Goal: Information Seeking & Learning: Learn about a topic

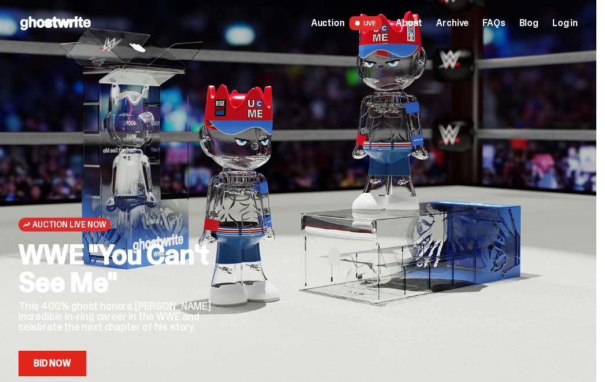
click at [468, 24] on span "Archive" at bounding box center [452, 23] width 32 height 9
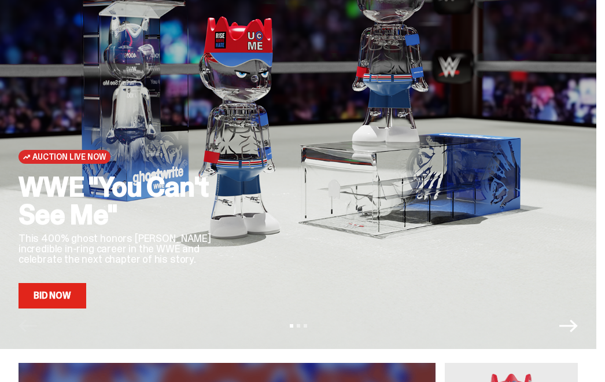
scroll to position [119, 0]
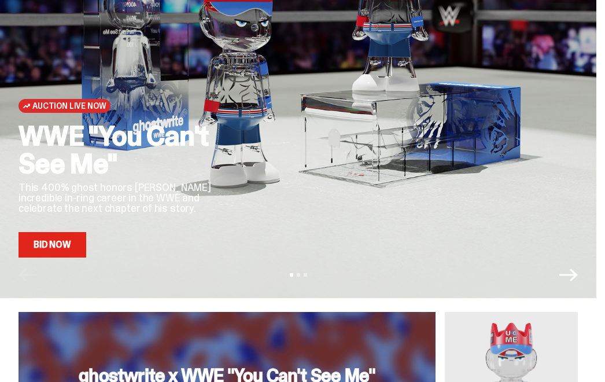
click at [64, 242] on link "Bid Now" at bounding box center [53, 244] width 68 height 25
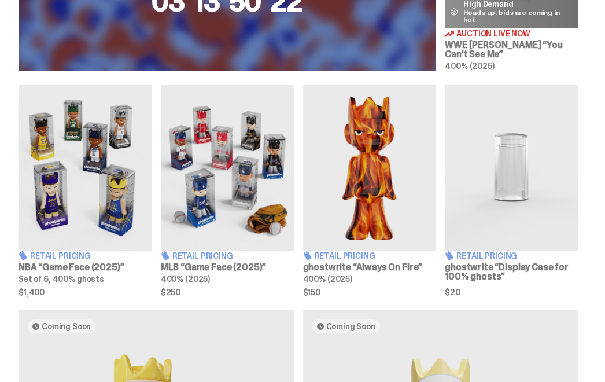
scroll to position [574, 0]
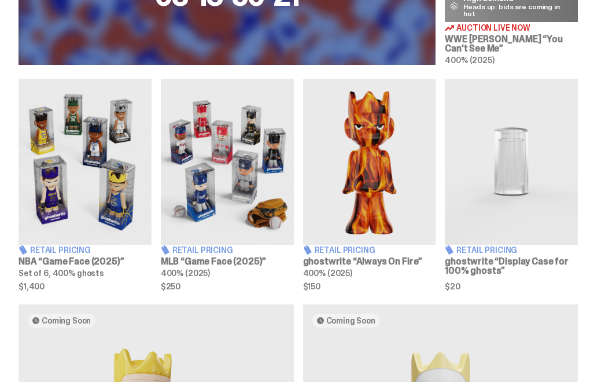
click at [224, 196] on img at bounding box center [227, 162] width 133 height 166
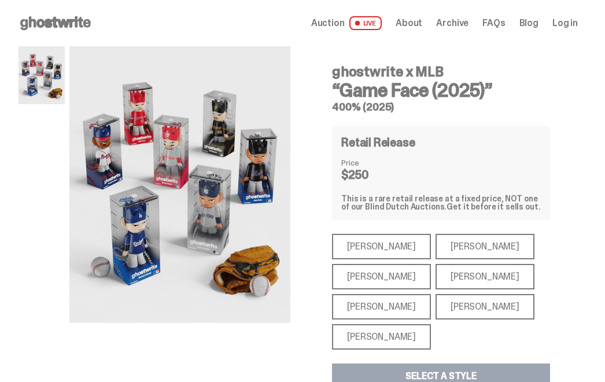
click at [360, 253] on div "[PERSON_NAME]" at bounding box center [381, 246] width 99 height 25
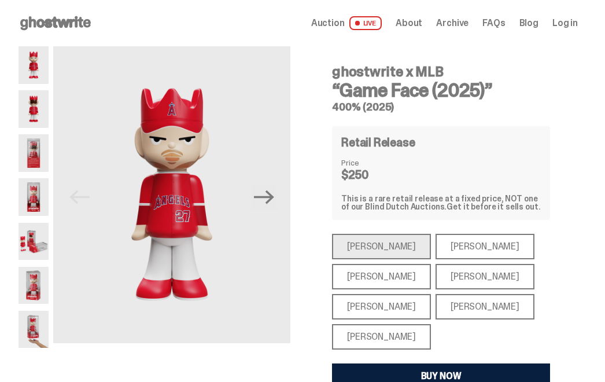
click at [436, 251] on div "[PERSON_NAME]" at bounding box center [485, 246] width 99 height 25
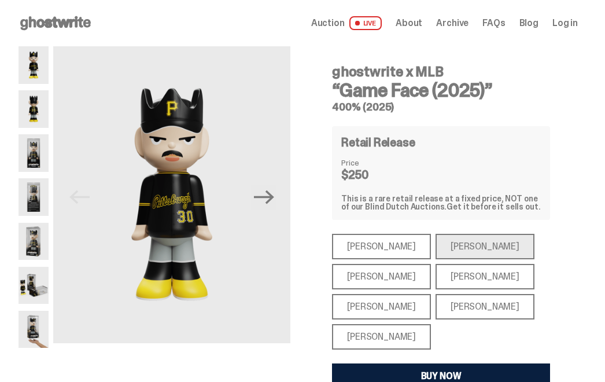
click at [407, 269] on div "[PERSON_NAME]" at bounding box center [381, 276] width 99 height 25
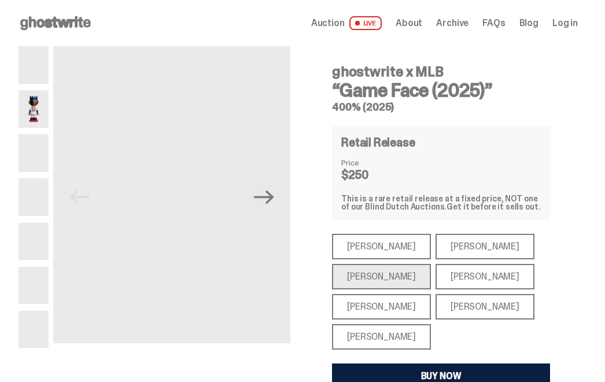
click at [396, 242] on div "[PERSON_NAME]" at bounding box center [381, 246] width 99 height 25
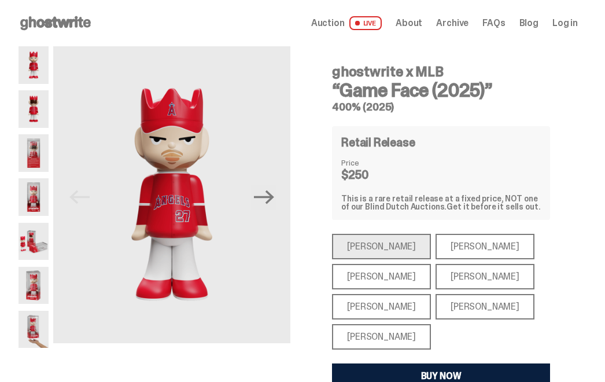
click at [381, 288] on div "[PERSON_NAME]" at bounding box center [381, 276] width 99 height 25
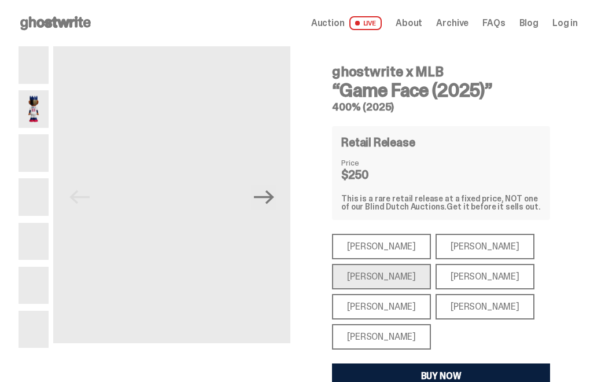
click at [380, 301] on div "[PERSON_NAME]" at bounding box center [381, 306] width 99 height 25
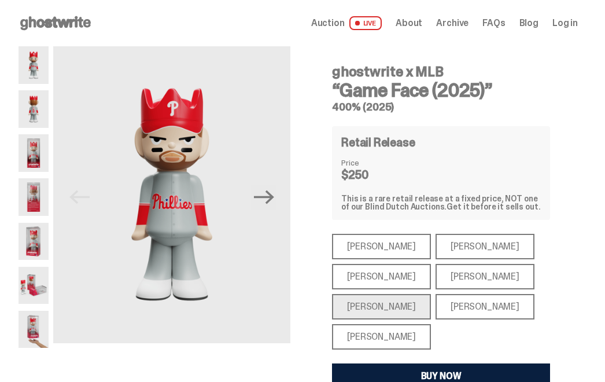
click at [466, 278] on div "[PERSON_NAME]" at bounding box center [485, 276] width 99 height 25
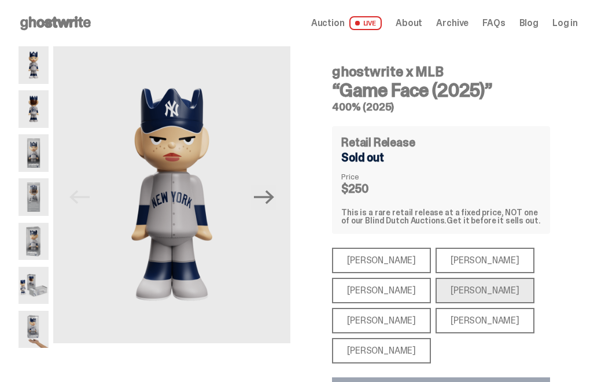
click at [347, 259] on div "[PERSON_NAME]" at bounding box center [381, 260] width 99 height 25
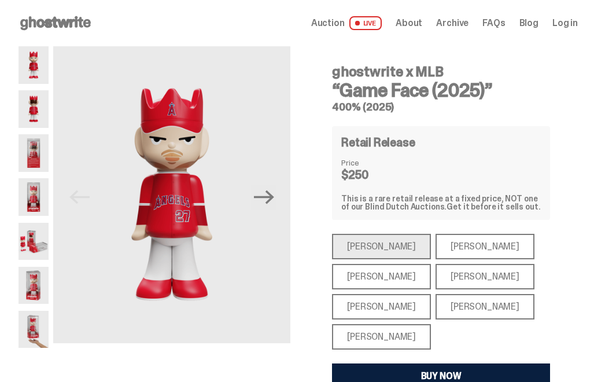
click at [352, 283] on div "[PERSON_NAME]" at bounding box center [381, 276] width 99 height 25
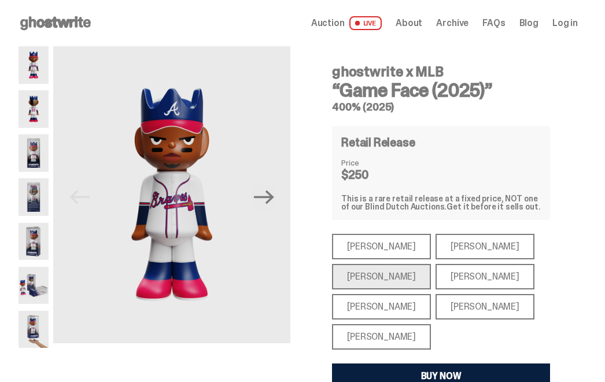
click at [355, 299] on div "[PERSON_NAME]" at bounding box center [381, 306] width 99 height 25
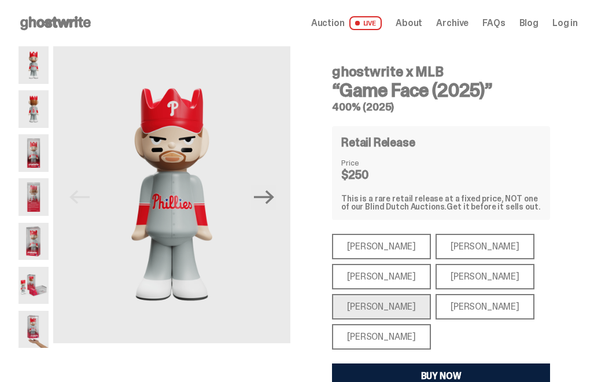
click at [358, 314] on div "[PERSON_NAME]" at bounding box center [381, 306] width 99 height 25
click at [360, 331] on div "[PERSON_NAME]" at bounding box center [381, 336] width 99 height 25
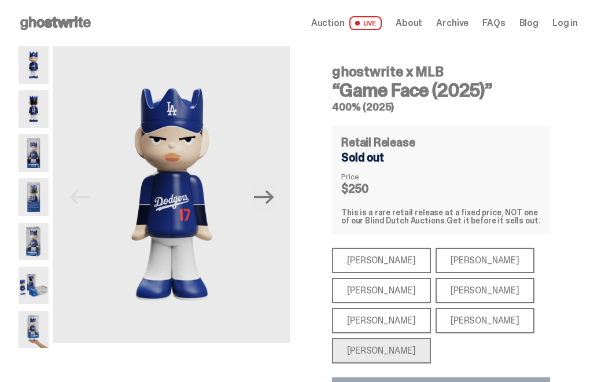
click at [422, 28] on span "About" at bounding box center [409, 23] width 27 height 9
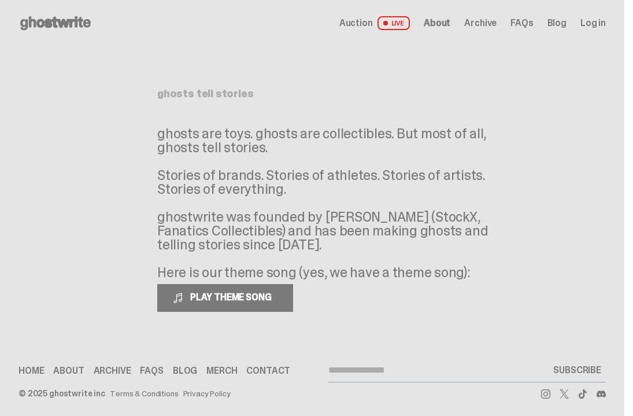
click at [533, 20] on span "FAQs" at bounding box center [522, 23] width 23 height 9
